Goal: Obtain resource: Download file/media

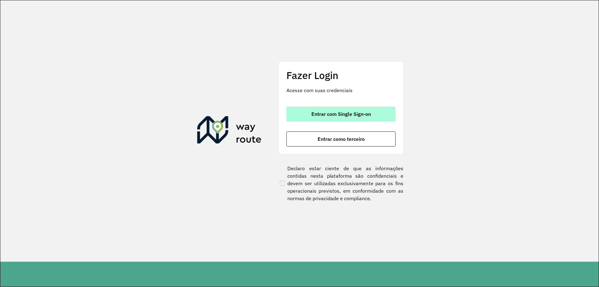
click at [336, 109] on button "Entrar com Single Sign-on" at bounding box center [340, 113] width 109 height 15
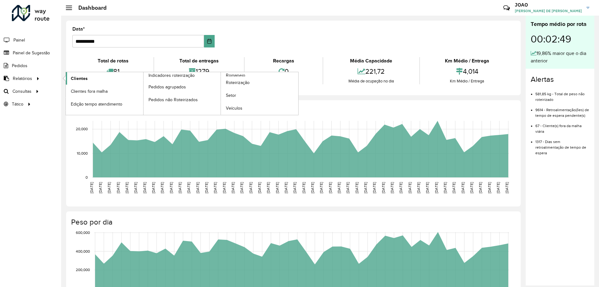
click at [81, 78] on span "Clientes" at bounding box center [79, 78] width 17 height 7
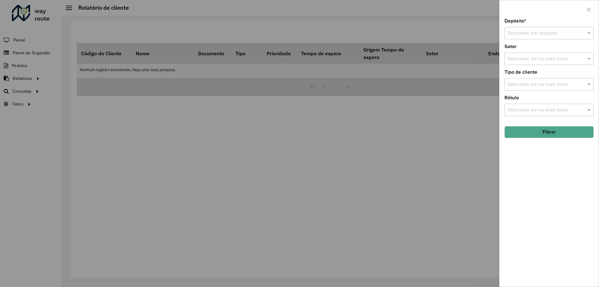
click at [541, 35] on input "text" at bounding box center [543, 33] width 71 height 7
click at [542, 55] on div "CDD Santa Luzia" at bounding box center [549, 51] width 89 height 11
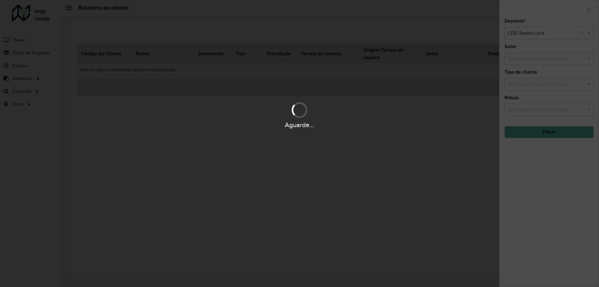
click at [540, 181] on div "Aguarde..." at bounding box center [299, 143] width 599 height 287
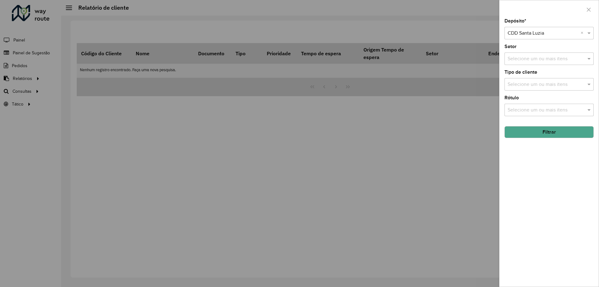
click at [550, 62] on input "text" at bounding box center [546, 58] width 80 height 7
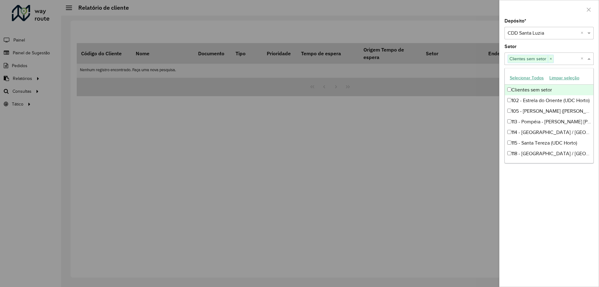
click at [519, 79] on button "Selecionar Todos" at bounding box center [527, 78] width 40 height 10
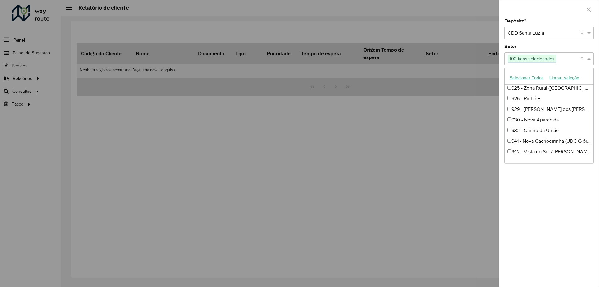
scroll to position [986, 0]
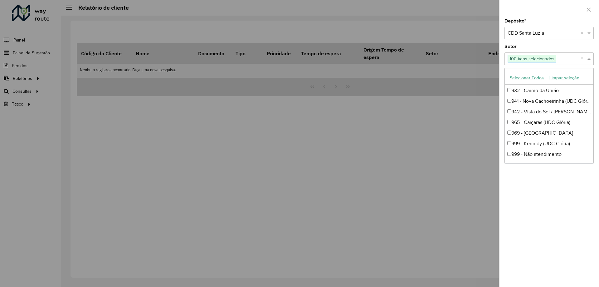
click at [528, 176] on div "Depósito * Selecione um depósito × CDD Santa Luzia × Setor Selecione um ou mais…" at bounding box center [549, 153] width 99 height 268
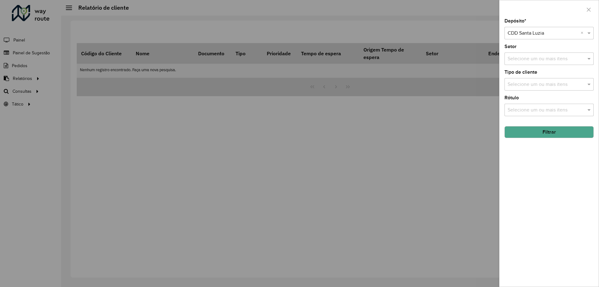
click at [543, 208] on div "Depósito * Selecione um depósito × CDD Santa Luzia × Setor Selecione um ou mais…" at bounding box center [549, 153] width 99 height 268
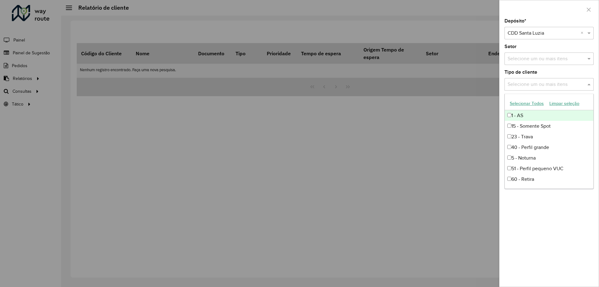
click at [563, 81] on input "text" at bounding box center [546, 84] width 80 height 7
click at [527, 105] on button "Selecionar Todos" at bounding box center [527, 104] width 40 height 10
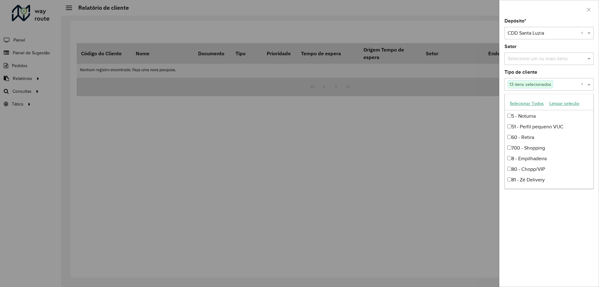
scroll to position [63, 0]
click at [570, 206] on div "Depósito * Selecione um depósito × CDD Santa Luzia × Setor Selecione um ou mais…" at bounding box center [549, 153] width 99 height 268
click at [590, 83] on span at bounding box center [590, 84] width 8 height 7
click at [550, 232] on div "Depósito * Selecione um depósito × CDD Santa Luzia × Setor Selecione um ou mais…" at bounding box center [549, 153] width 99 height 268
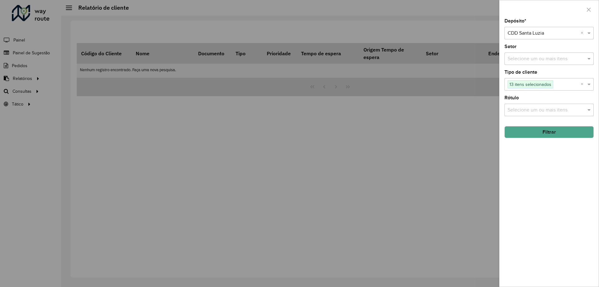
click at [537, 112] on input "text" at bounding box center [546, 109] width 80 height 7
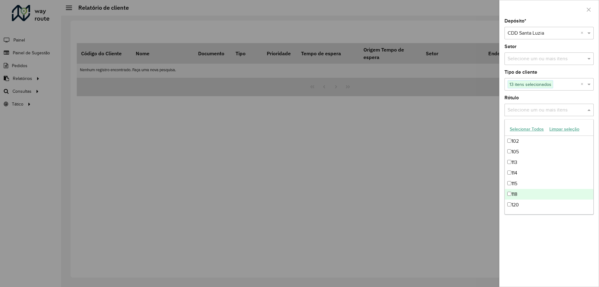
click at [539, 275] on div "Depósito * Selecione um depósito × CDD Santa Luzia × Setor Selecione um ou mais…" at bounding box center [549, 153] width 99 height 268
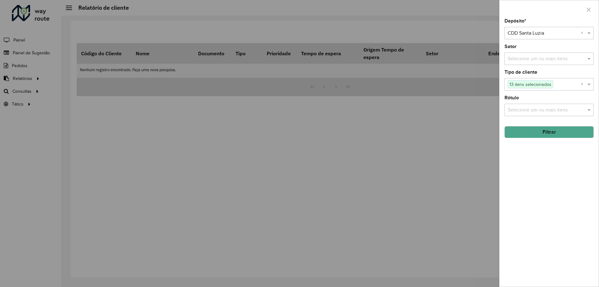
click at [547, 127] on button "Filtrar" at bounding box center [549, 132] width 89 height 12
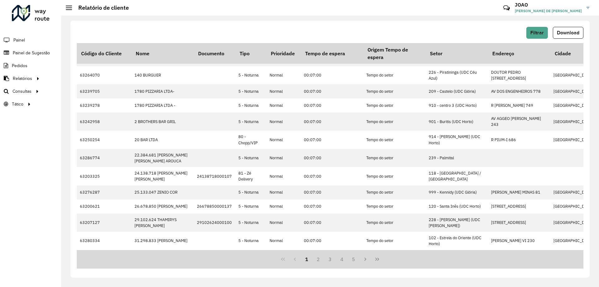
scroll to position [0, 0]
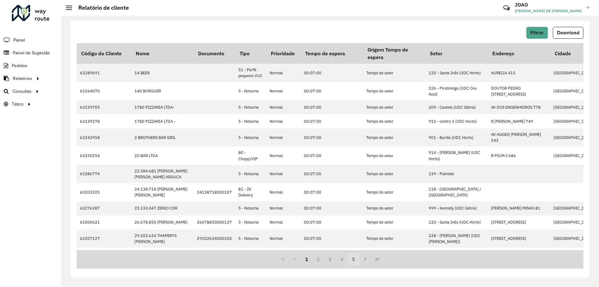
click at [354, 261] on button "5" at bounding box center [354, 259] width 12 height 12
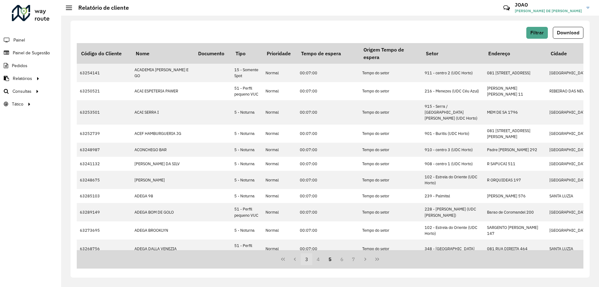
click at [306, 259] on button "3" at bounding box center [307, 259] width 12 height 12
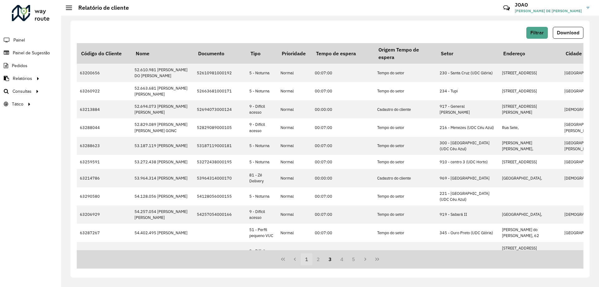
click at [310, 260] on button "1" at bounding box center [307, 259] width 12 height 12
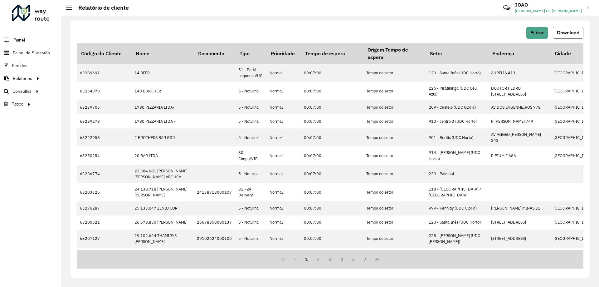
click at [566, 35] on button "Download" at bounding box center [568, 33] width 31 height 12
